Goal: Information Seeking & Learning: Find specific page/section

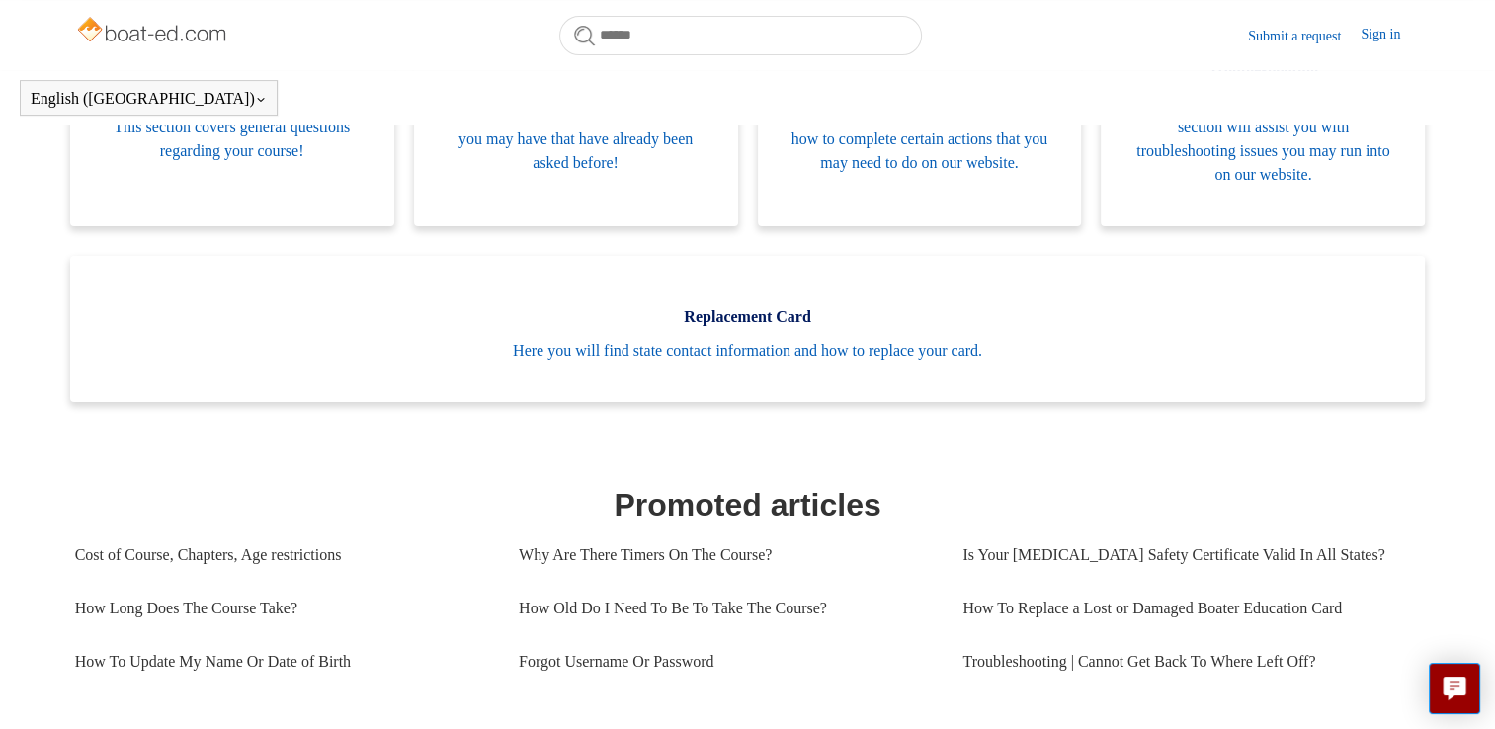
scroll to position [509, 0]
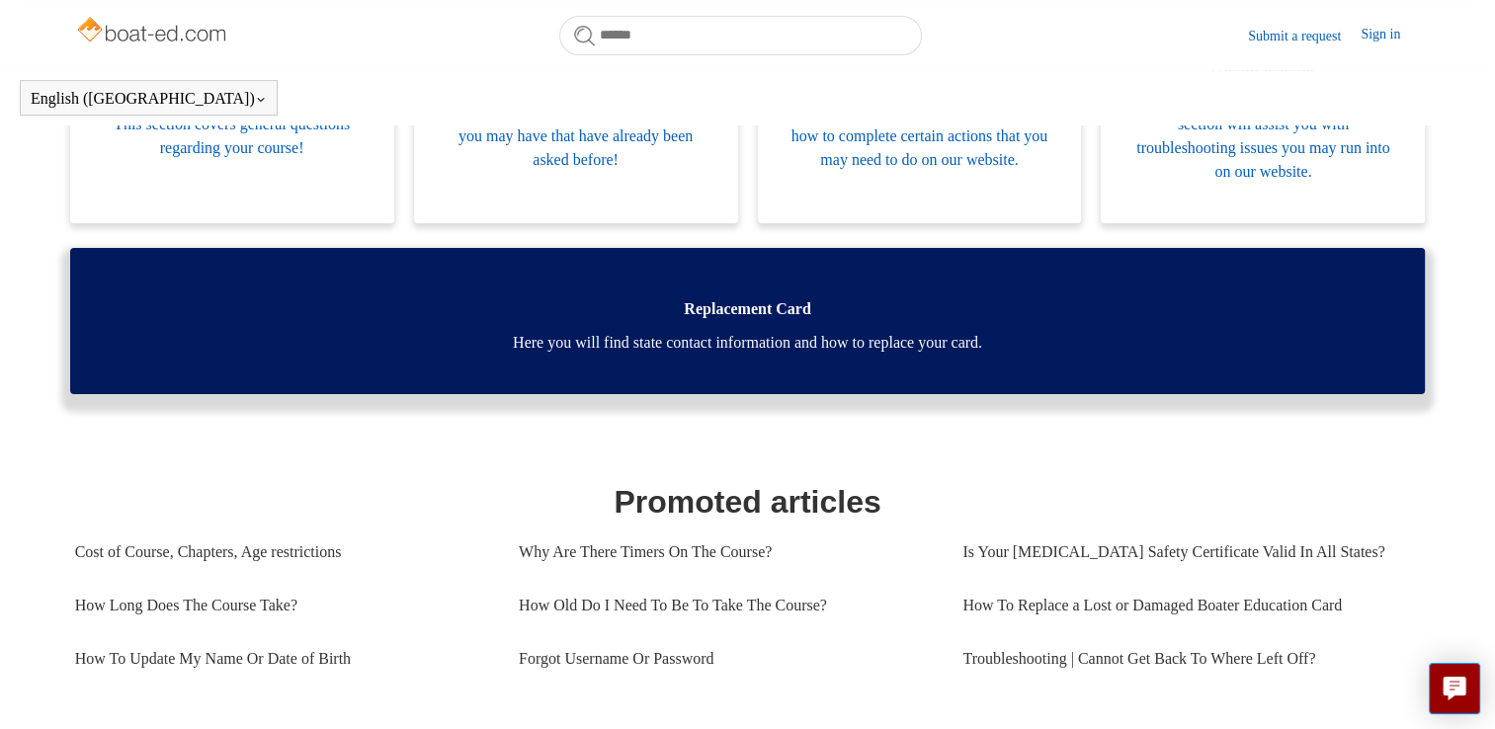
click at [822, 342] on span "Here you will find state contact information and how to replace your card." at bounding box center [748, 343] width 1297 height 24
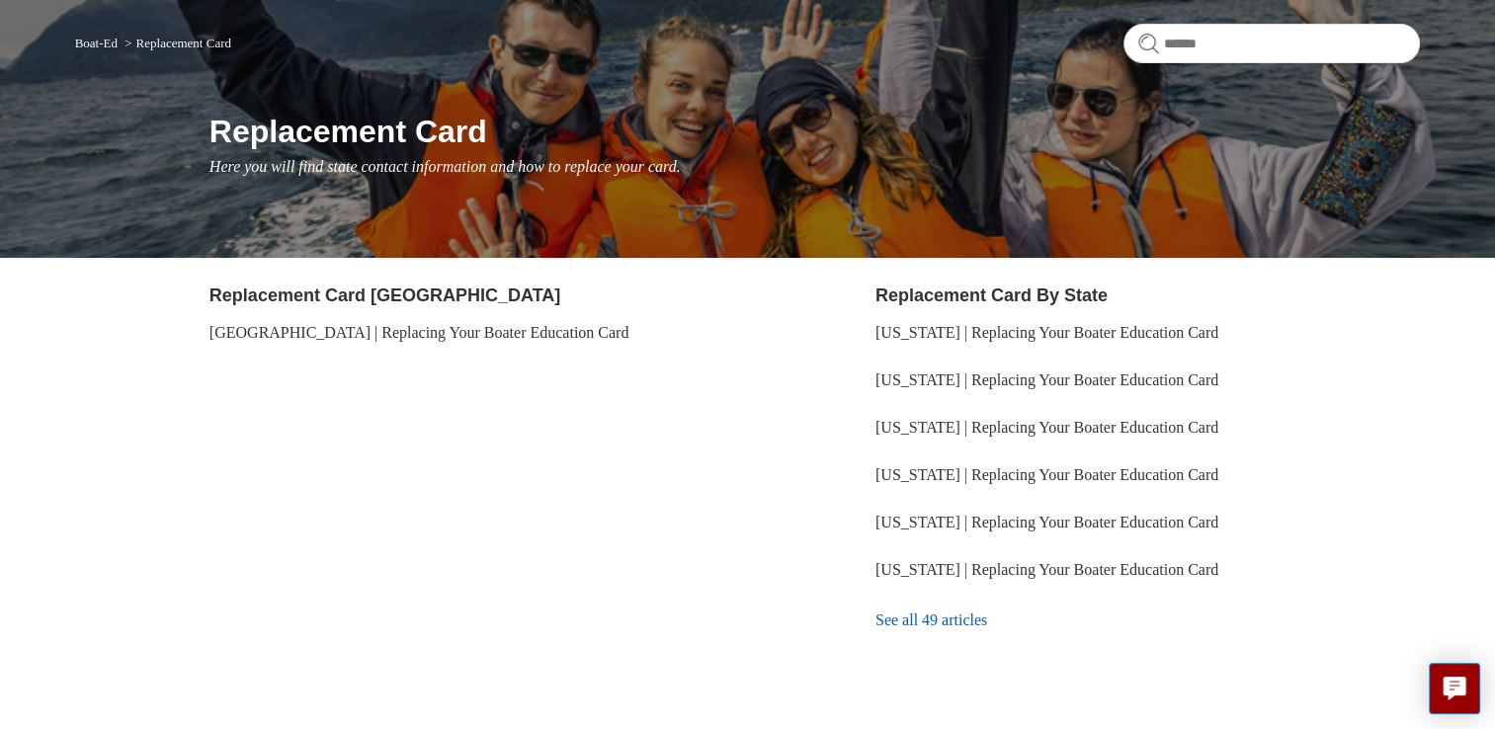
scroll to position [152, 0]
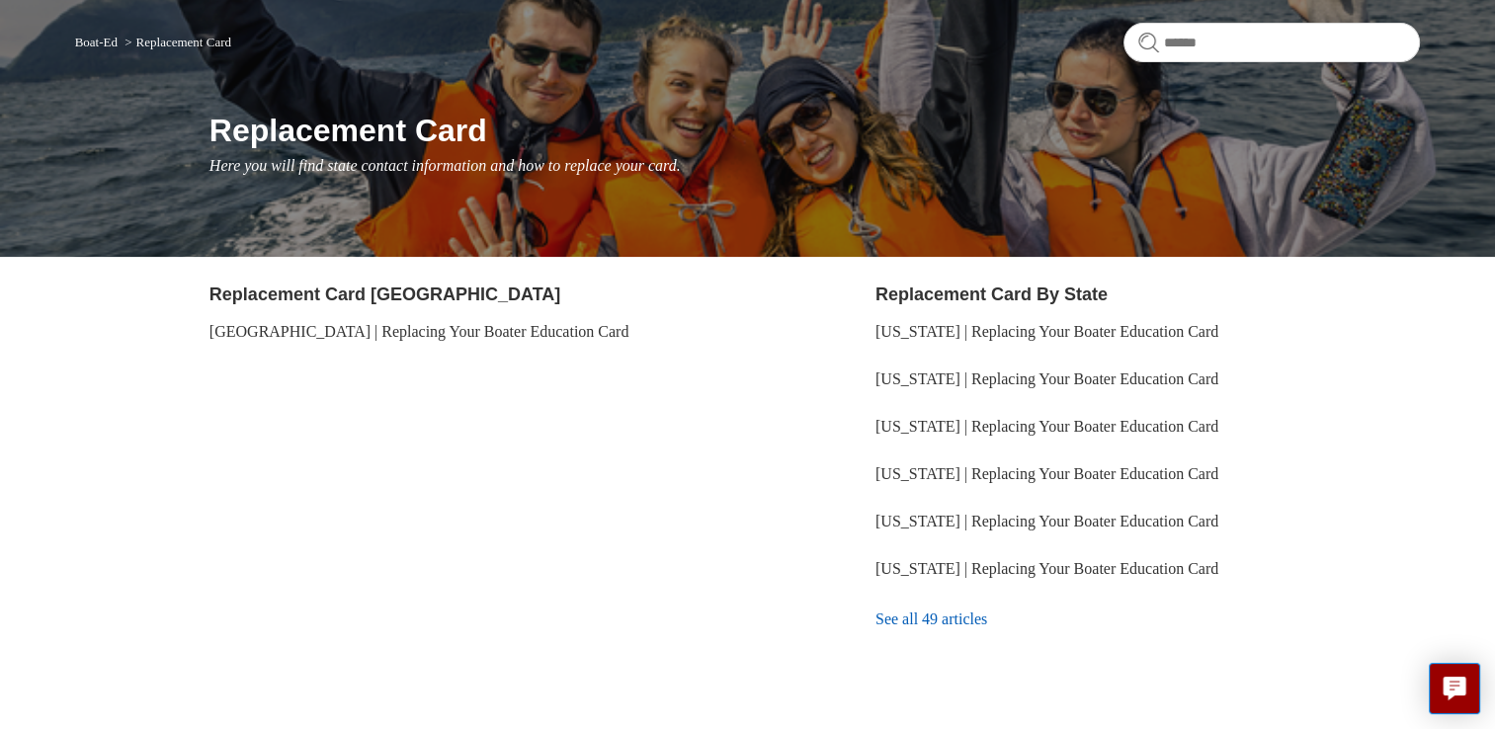
click at [953, 626] on link "See all 49 articles" at bounding box center [1148, 619] width 545 height 53
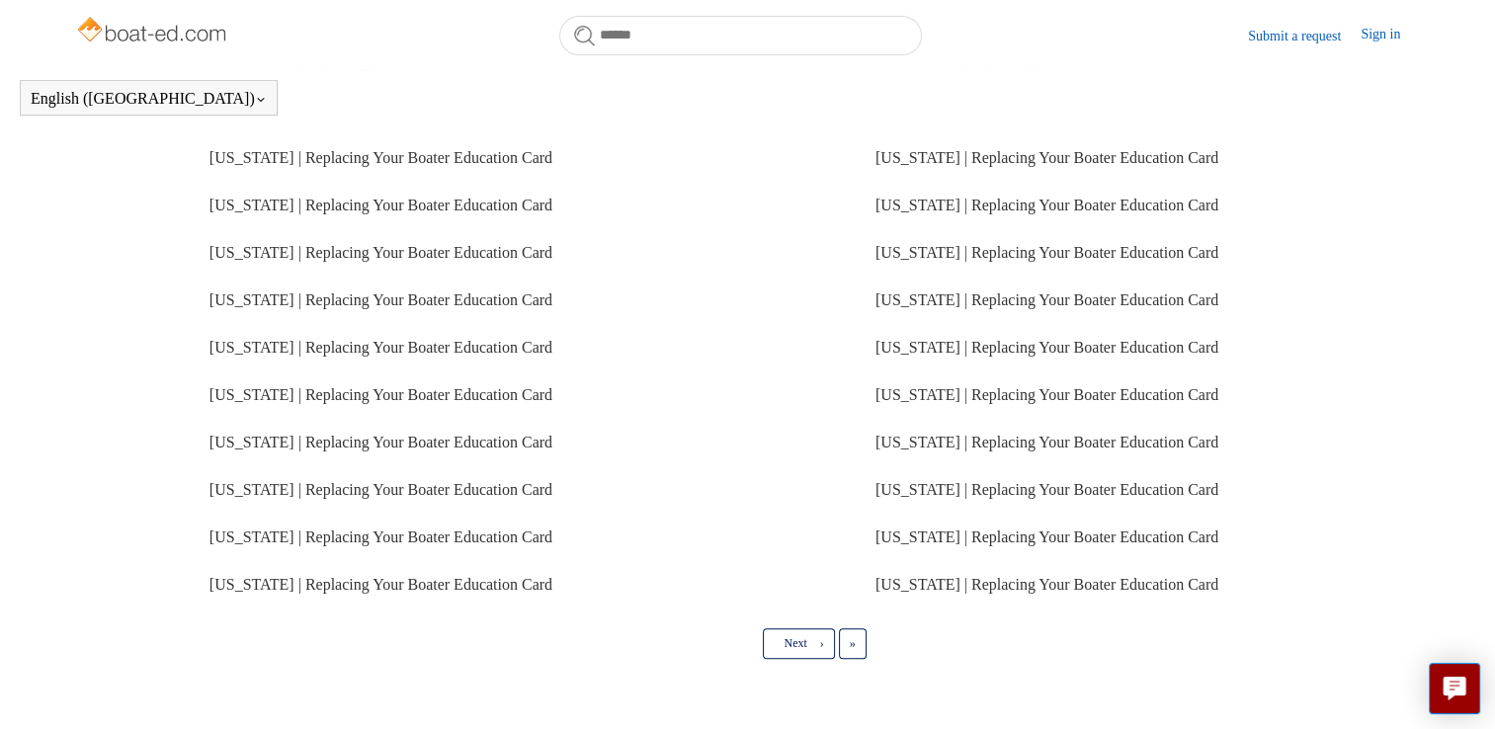
scroll to position [500, 0]
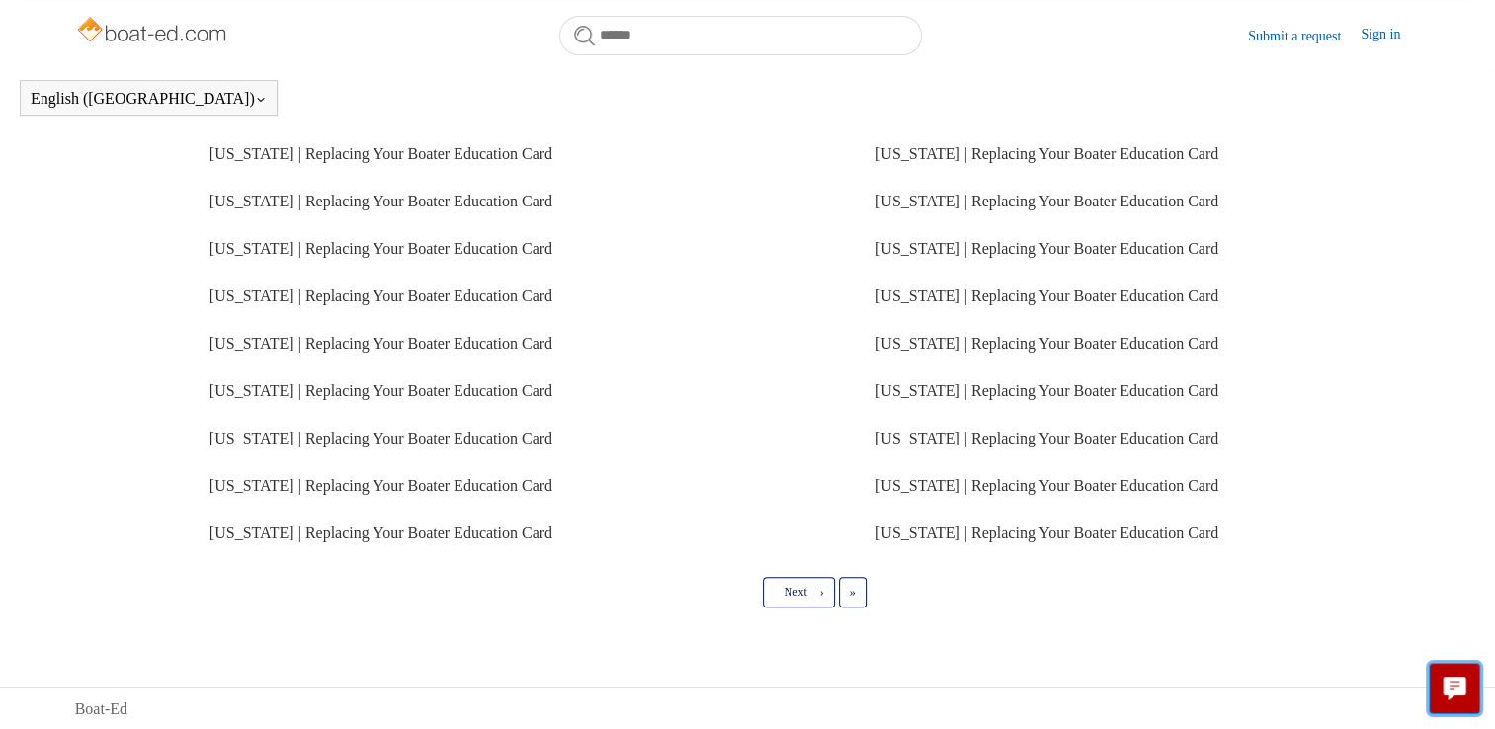
click at [1458, 695] on icon "Live chat" at bounding box center [1455, 686] width 23 height 19
